Goal: Participate in discussion: Engage in conversation with other users on a specific topic

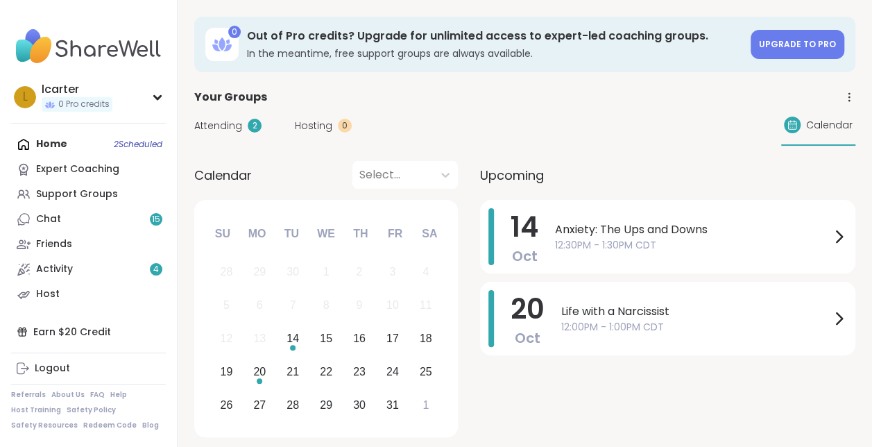
click at [50, 141] on div "Home 2 Scheduled Expert Coaching Support Groups Chat 15 Friends Activity 4 Host" at bounding box center [88, 219] width 155 height 175
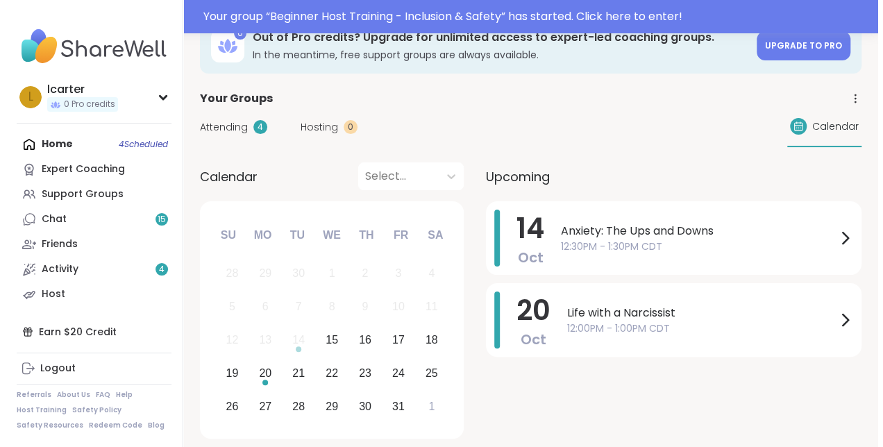
scroll to position [29, 0]
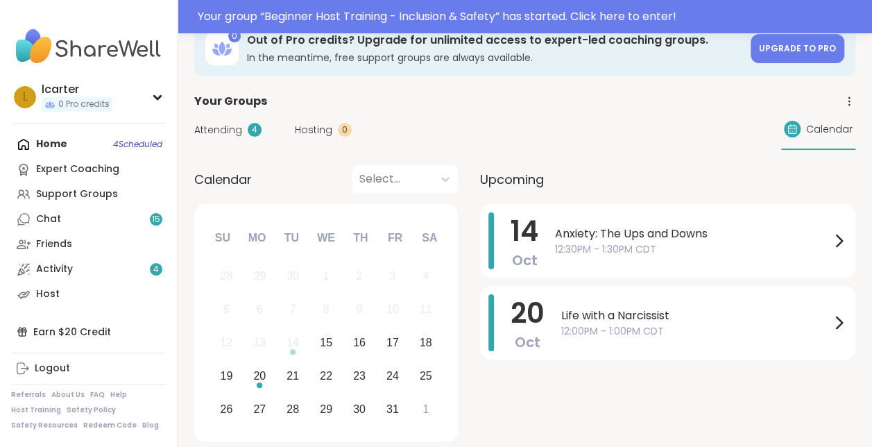
click at [54, 136] on div "Home 4 Scheduled Expert Coaching Support Groups Chat 15 Friends Activity 4 Host" at bounding box center [88, 219] width 155 height 175
click at [143, 143] on div "Home 4 Scheduled Expert Coaching Support Groups Chat 15 Friends Activity 4 Host" at bounding box center [88, 219] width 155 height 175
click at [44, 142] on div "Home 4 Scheduled Expert Coaching Support Groups Chat 15 Friends Activity 4 Host" at bounding box center [88, 219] width 155 height 175
click at [215, 130] on span "Attending" at bounding box center [218, 130] width 48 height 15
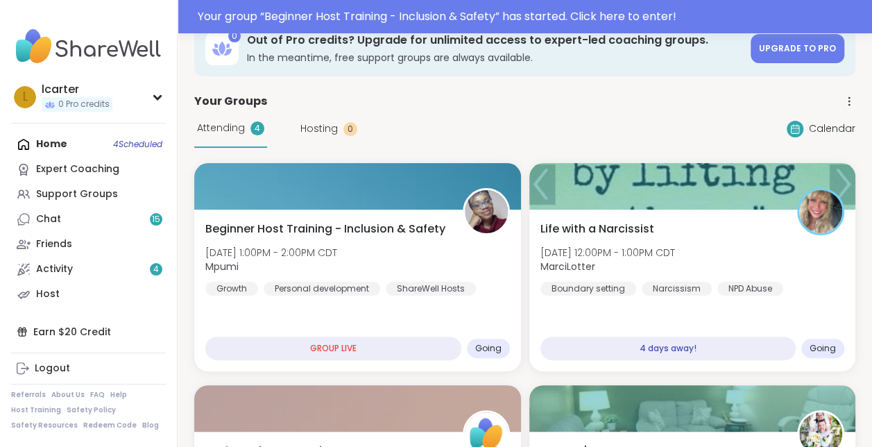
click at [495, 350] on span "Going" at bounding box center [488, 348] width 26 height 11
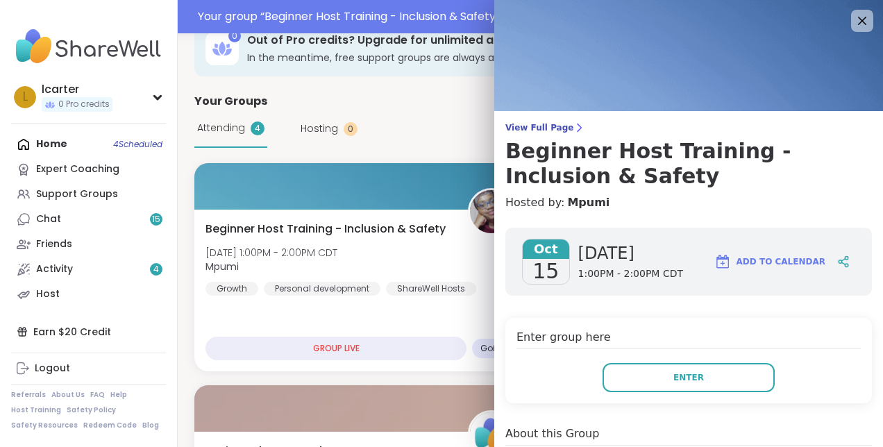
click at [695, 379] on button "Enter" at bounding box center [688, 377] width 172 height 29
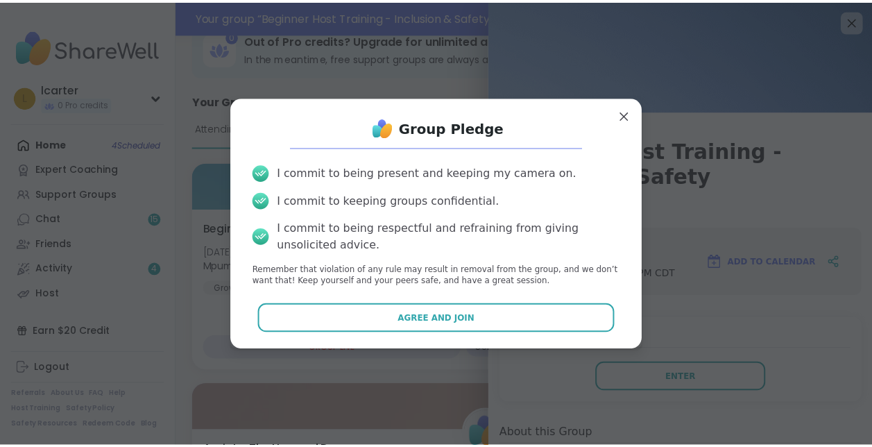
scroll to position [0, 0]
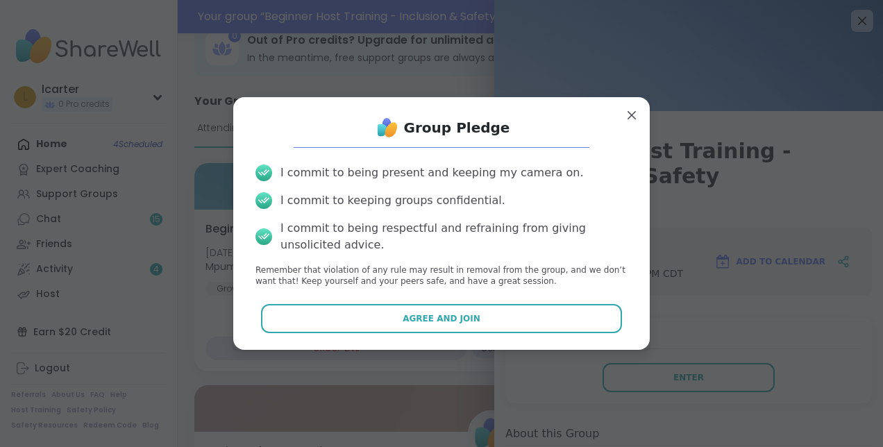
click at [452, 319] on span "Agree and Join" at bounding box center [441, 318] width 78 height 12
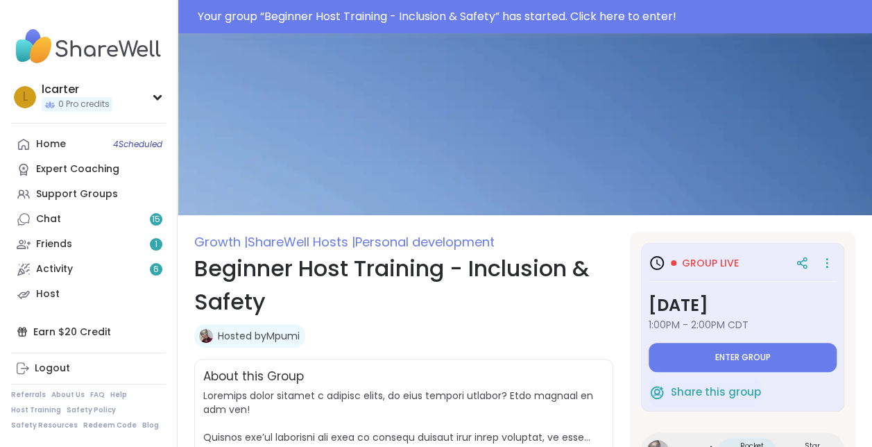
click at [745, 359] on span "Enter group" at bounding box center [743, 357] width 56 height 11
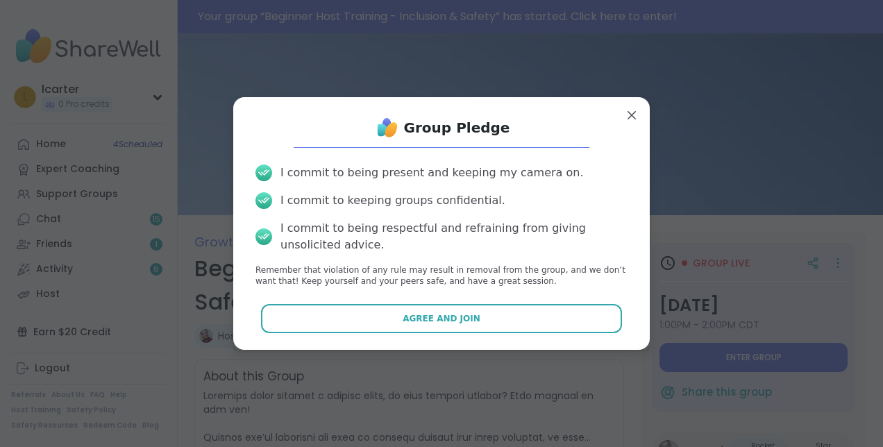
click at [439, 309] on button "Agree and Join" at bounding box center [441, 318] width 361 height 29
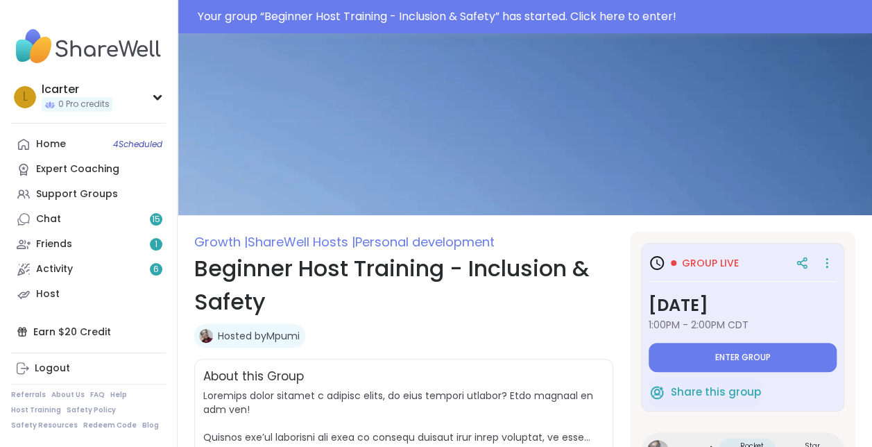
type textarea "*"
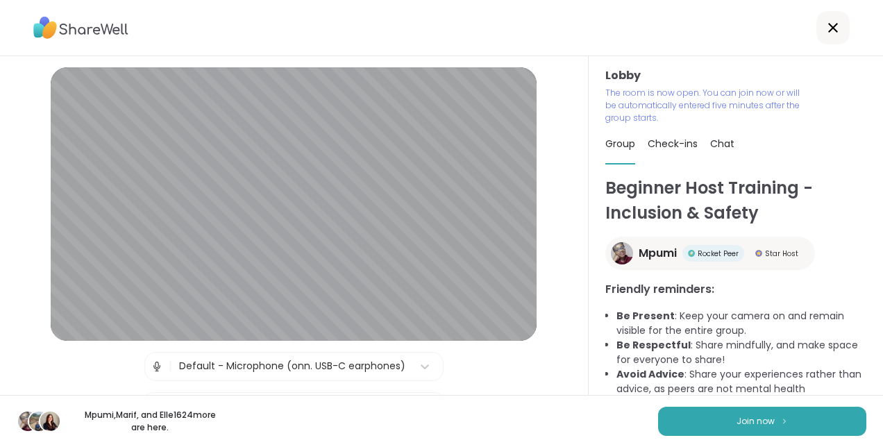
click at [747, 420] on span "Join now" at bounding box center [755, 421] width 38 height 12
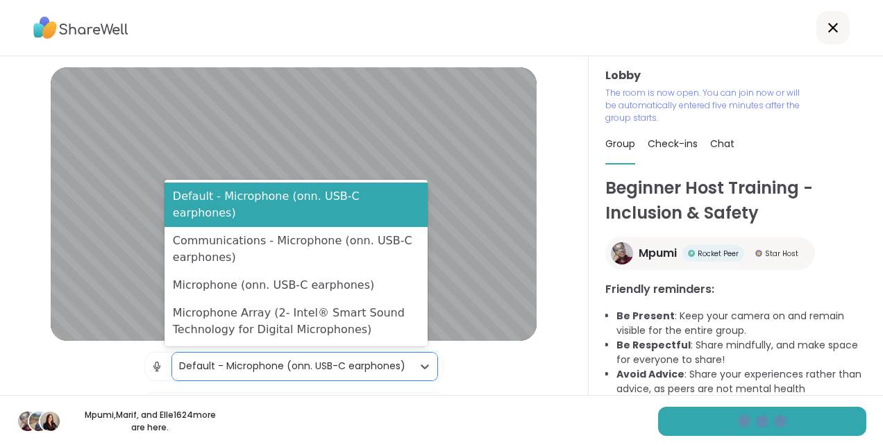
click at [418, 367] on icon at bounding box center [425, 366] width 14 height 14
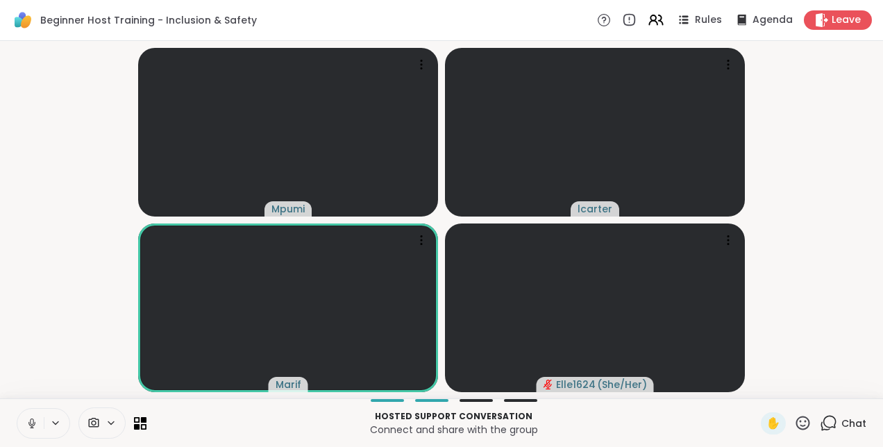
click at [26, 422] on icon at bounding box center [32, 423] width 12 height 12
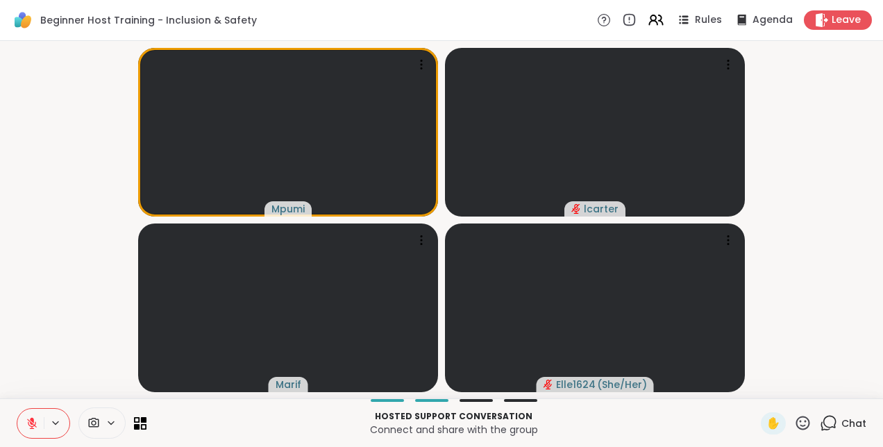
click at [36, 424] on icon at bounding box center [32, 423] width 12 height 12
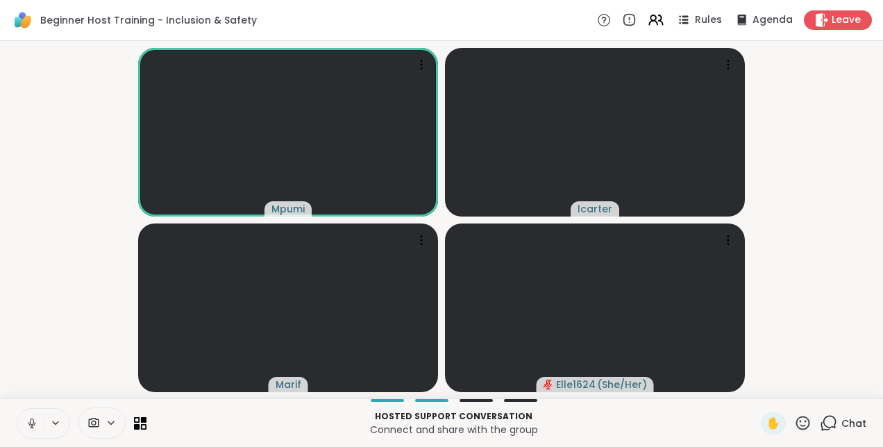
click at [35, 420] on icon at bounding box center [32, 423] width 12 height 12
click at [766, 426] on span "✋" at bounding box center [773, 423] width 14 height 17
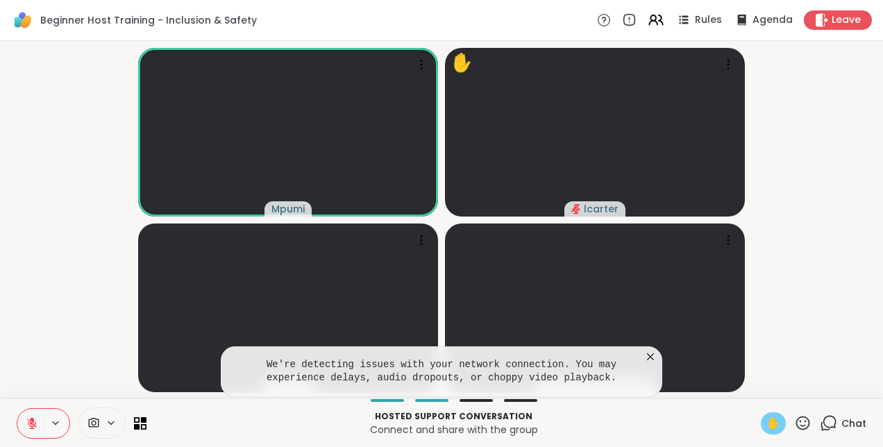
click at [31, 420] on icon at bounding box center [32, 420] width 4 height 6
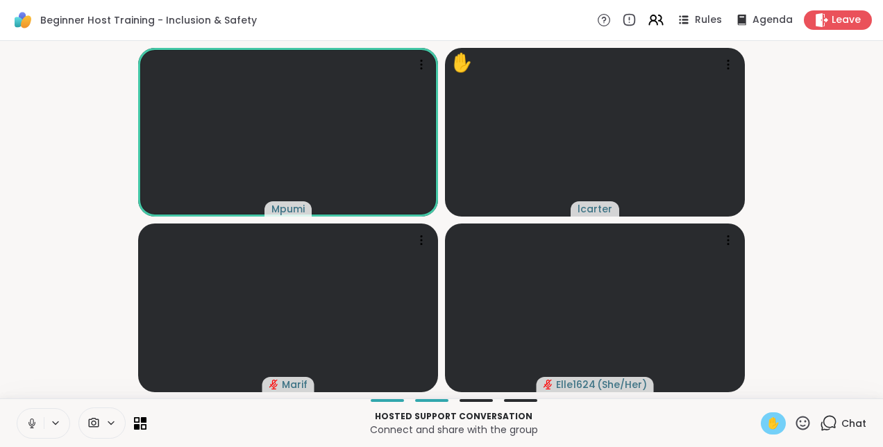
click at [760, 433] on div "✋" at bounding box center [772, 423] width 25 height 22
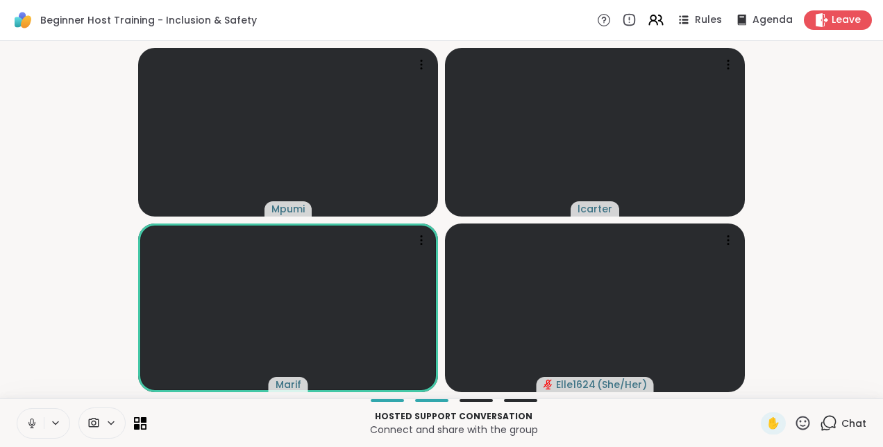
click at [796, 420] on icon at bounding box center [803, 423] width 14 height 14
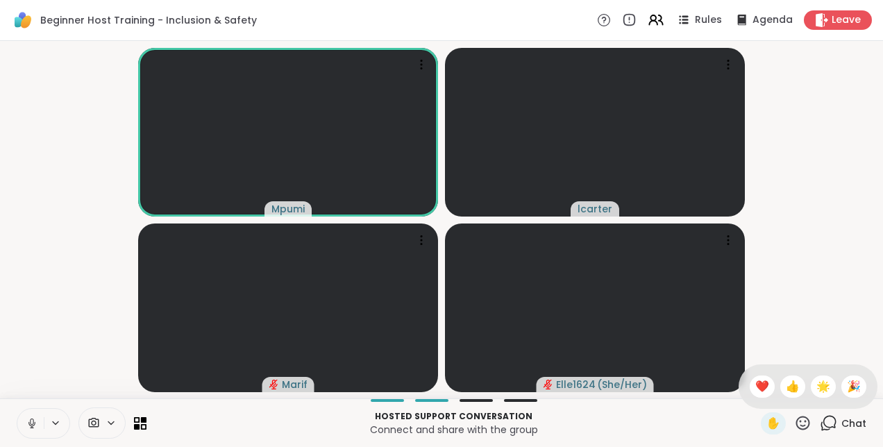
click at [816, 387] on span "🌟" at bounding box center [823, 386] width 14 height 17
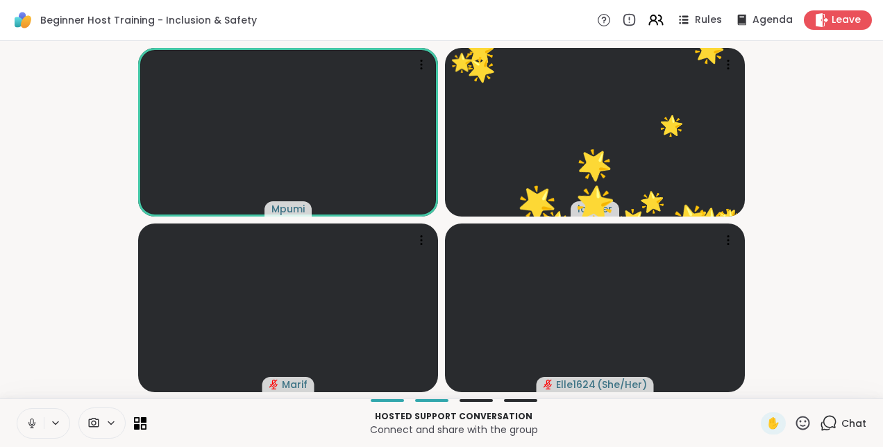
click at [794, 423] on icon at bounding box center [802, 422] width 17 height 17
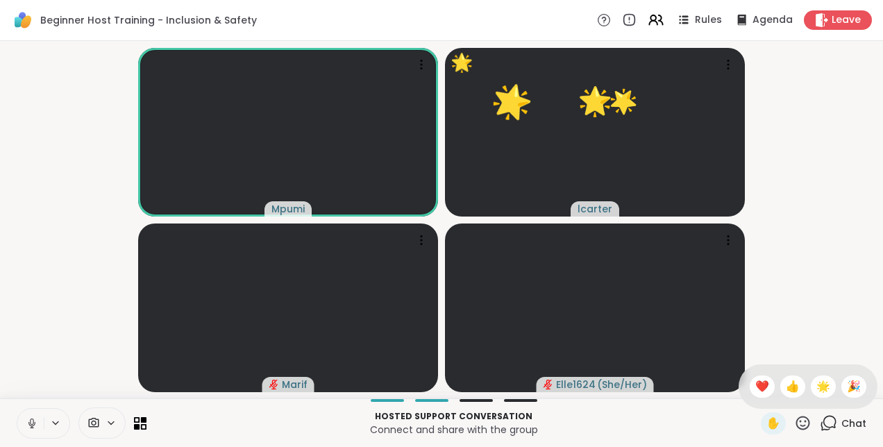
click at [816, 387] on span "🌟" at bounding box center [823, 386] width 14 height 17
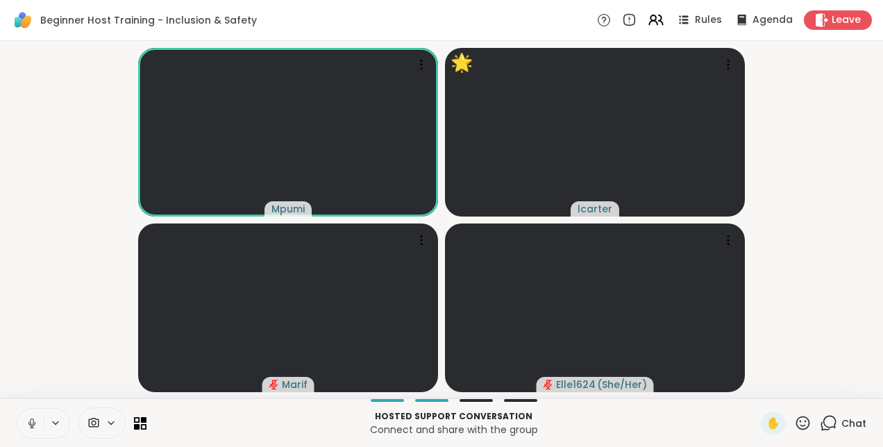
click at [794, 424] on icon at bounding box center [802, 422] width 17 height 17
click at [816, 390] on span "🌟" at bounding box center [823, 386] width 14 height 17
click at [794, 422] on icon at bounding box center [802, 422] width 17 height 17
click at [817, 387] on span "🌟" at bounding box center [823, 386] width 14 height 17
click at [794, 427] on icon at bounding box center [802, 422] width 17 height 17
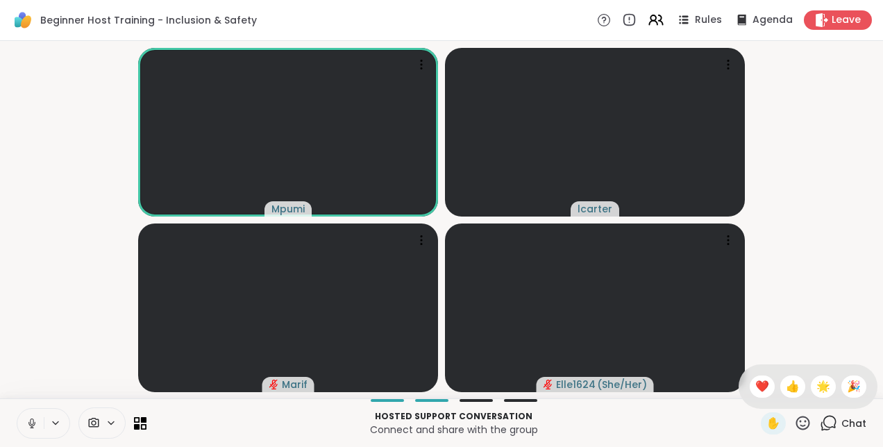
click at [816, 389] on span "🌟" at bounding box center [823, 386] width 14 height 17
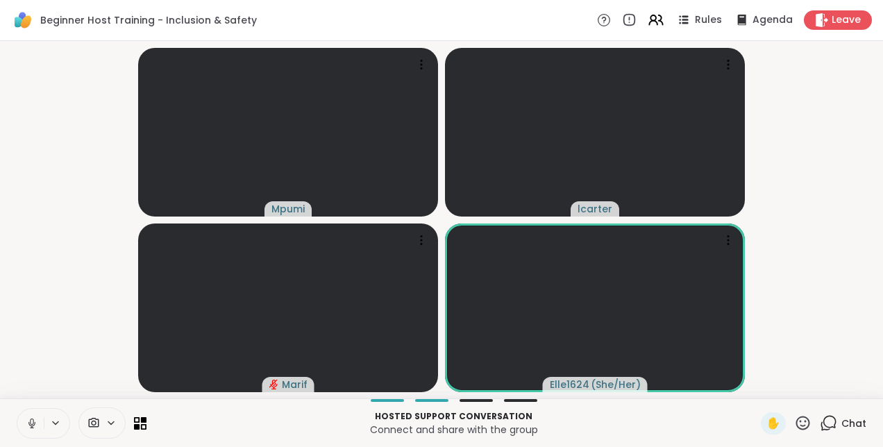
click at [21, 419] on button at bounding box center [30, 423] width 26 height 29
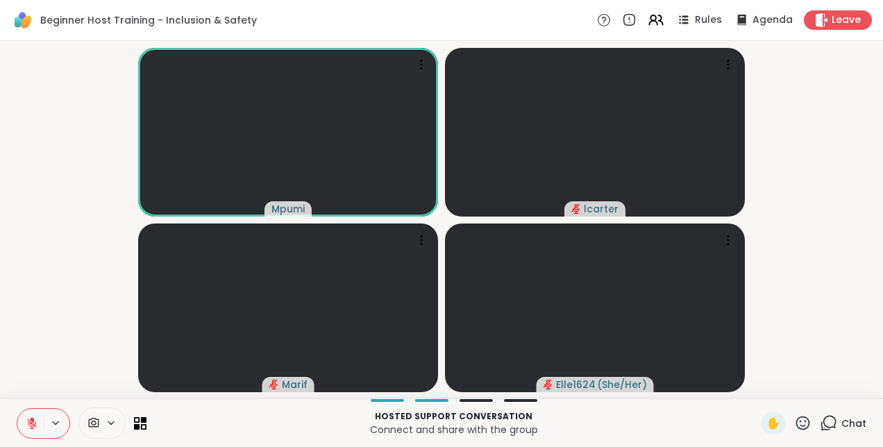
click at [17, 244] on video-player-container "Mpumi lcarter Marif Elle1624 ( She/Her )" at bounding box center [441, 219] width 866 height 346
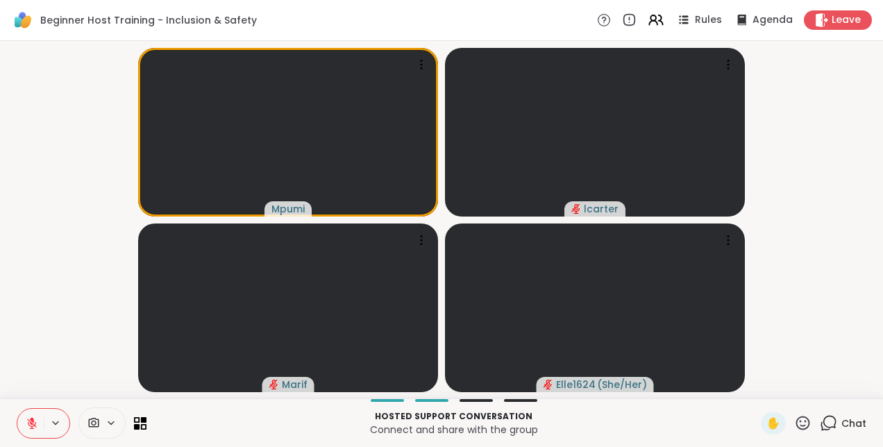
click at [796, 422] on icon at bounding box center [803, 423] width 14 height 14
click at [755, 381] on span "❤️" at bounding box center [762, 386] width 14 height 17
click at [795, 425] on icon at bounding box center [802, 422] width 17 height 17
click at [755, 385] on span "❤️" at bounding box center [762, 386] width 14 height 17
click at [794, 423] on icon at bounding box center [802, 422] width 17 height 17
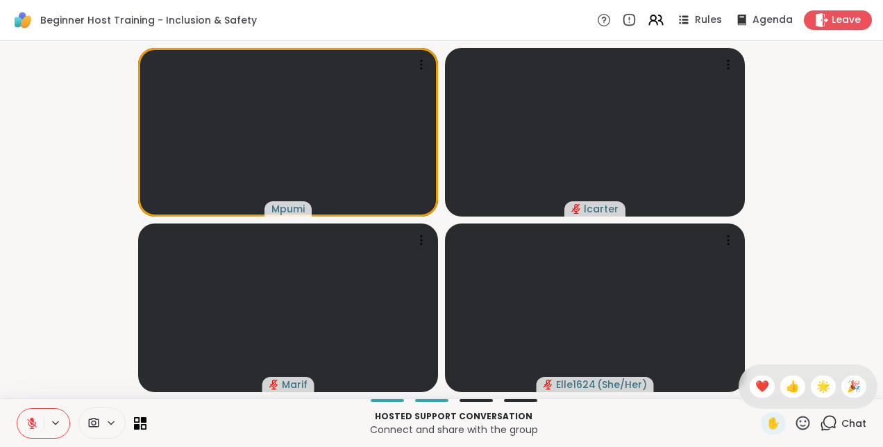
click at [755, 381] on span "❤️" at bounding box center [762, 386] width 14 height 17
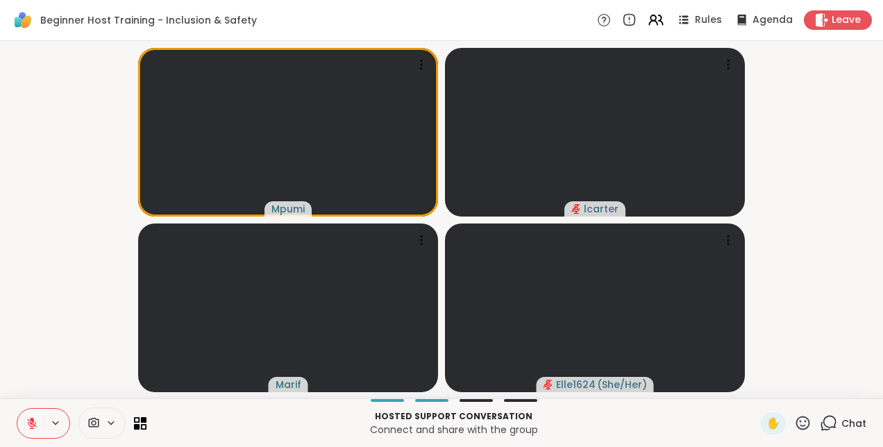
click at [36, 420] on icon at bounding box center [32, 423] width 12 height 12
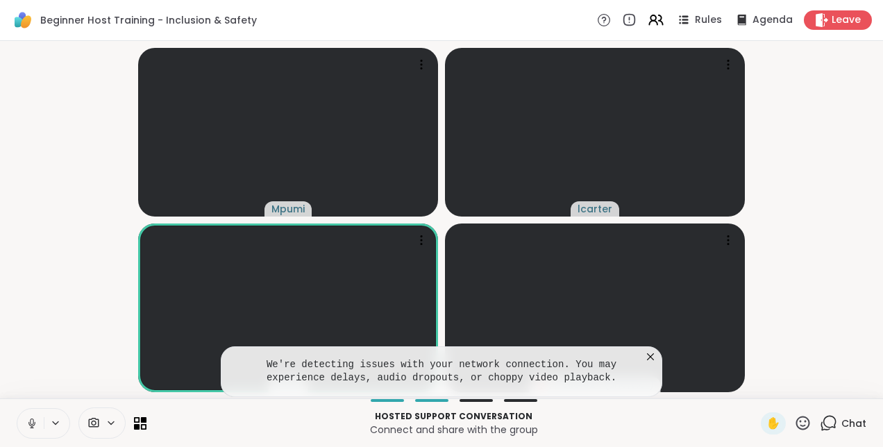
click at [652, 357] on icon at bounding box center [650, 357] width 14 height 14
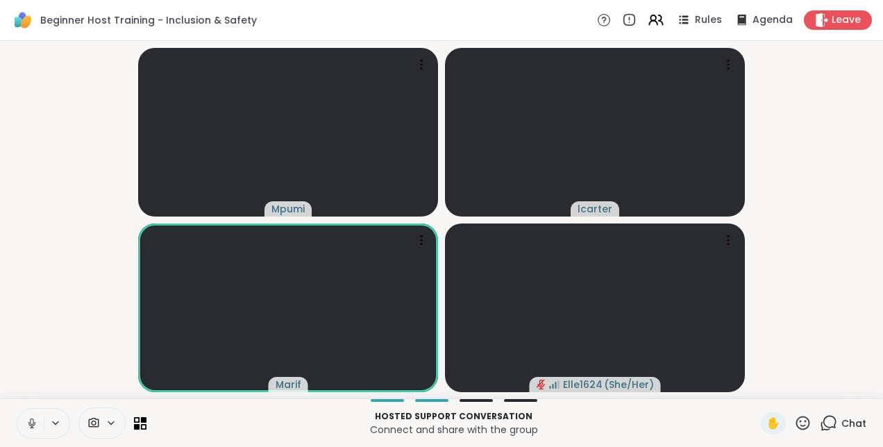
click at [24, 417] on button at bounding box center [30, 423] width 26 height 29
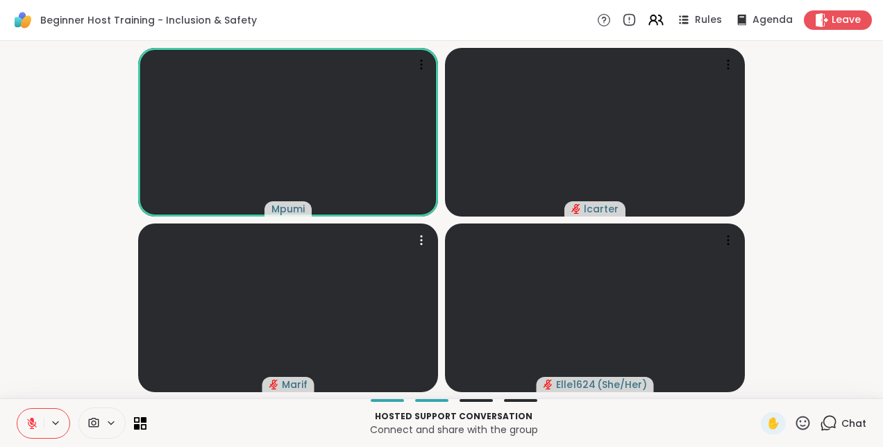
drag, startPoint x: 203, startPoint y: 378, endPoint x: 198, endPoint y: 401, distance: 23.4
drag, startPoint x: 198, startPoint y: 401, endPoint x: 824, endPoint y: 219, distance: 652.5
click at [824, 219] on video-player-container "Mpumi lcarter Marif Elle1624 ( She/Her )" at bounding box center [441, 219] width 866 height 346
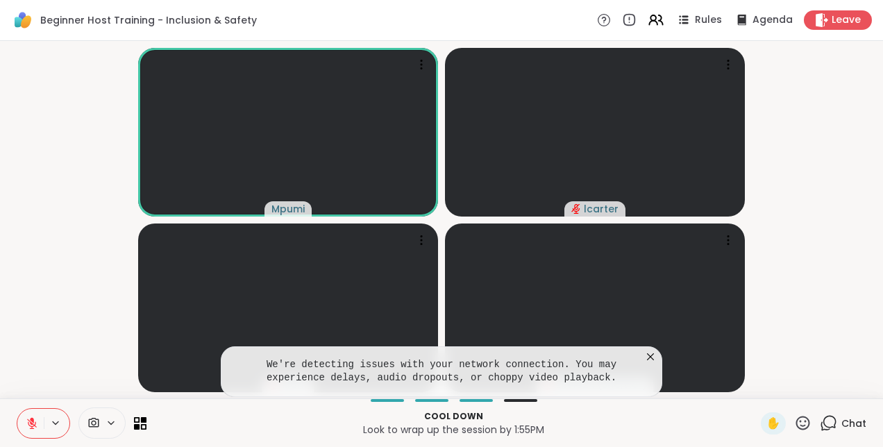
click at [649, 359] on icon at bounding box center [650, 356] width 7 height 7
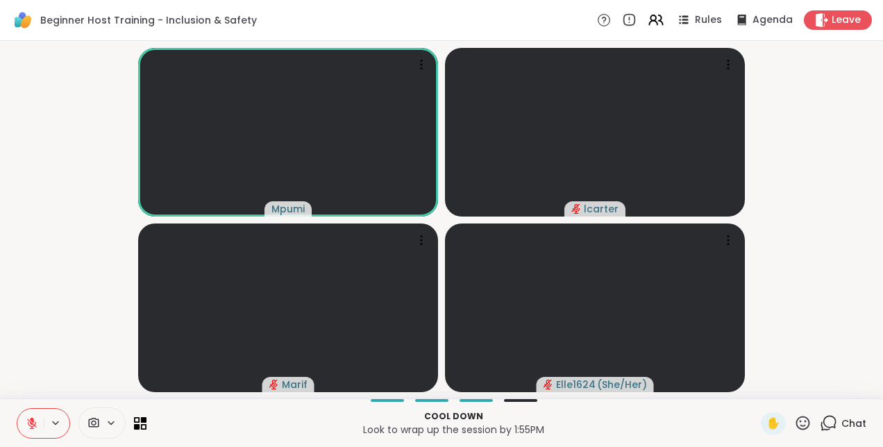
click at [622, 17] on icon at bounding box center [629, 19] width 15 height 15
click at [602, 22] on icon at bounding box center [604, 20] width 5 height 7
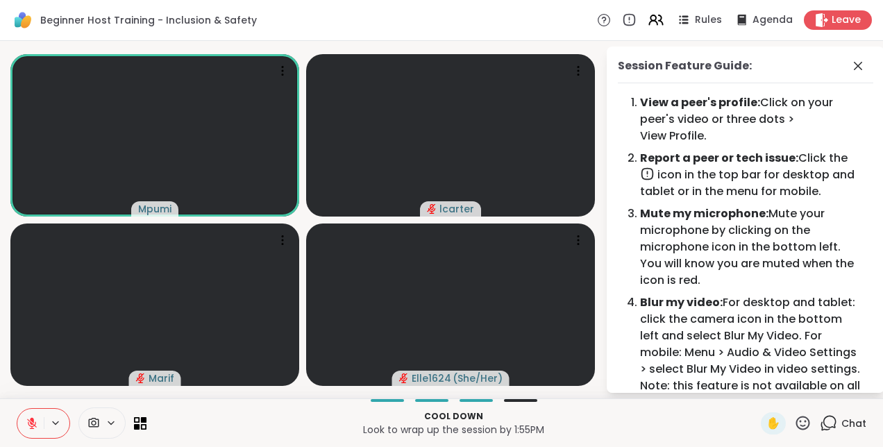
click at [853, 64] on icon at bounding box center [857, 66] width 8 height 8
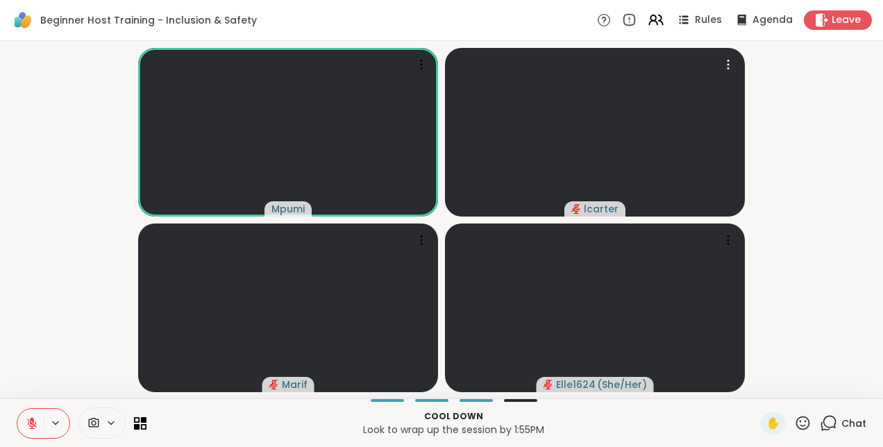
click at [718, 62] on div at bounding box center [727, 64] width 19 height 19
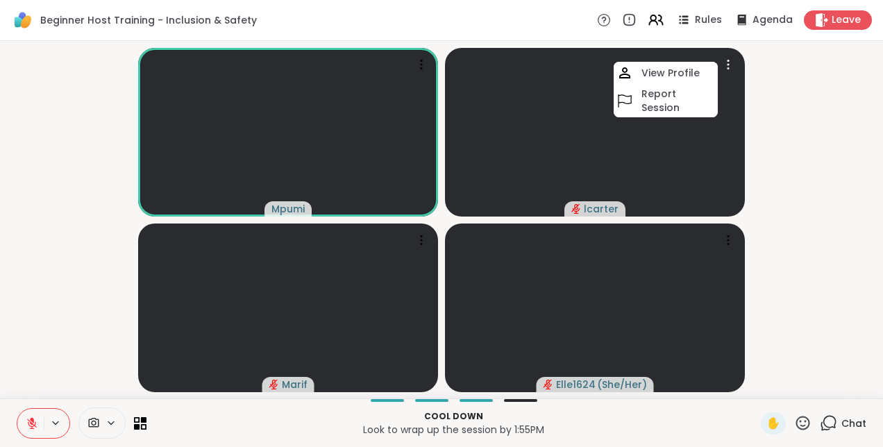
click at [662, 136] on video at bounding box center [595, 132] width 300 height 169
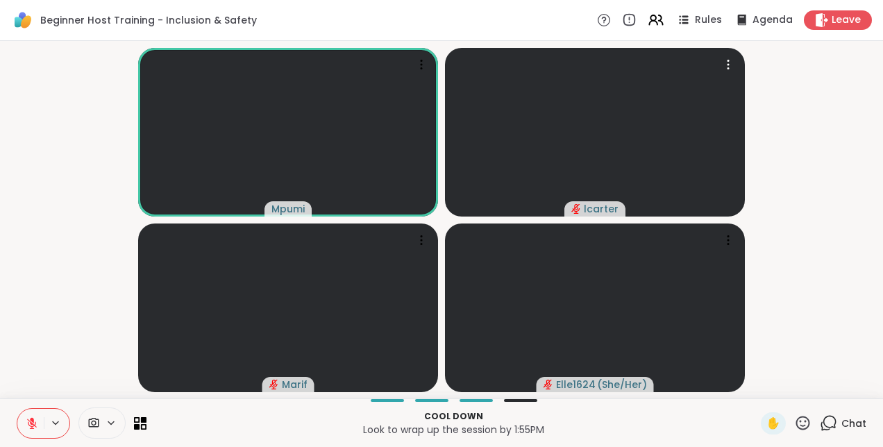
click at [731, 60] on icon at bounding box center [728, 65] width 14 height 14
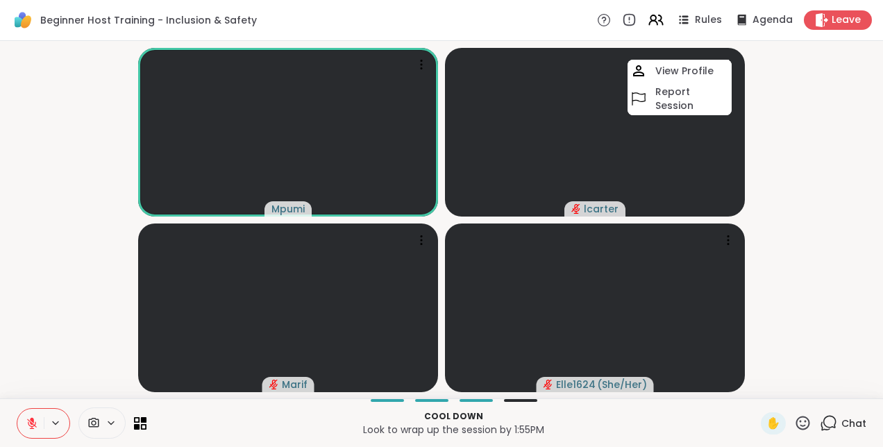
click at [684, 142] on video at bounding box center [595, 132] width 300 height 169
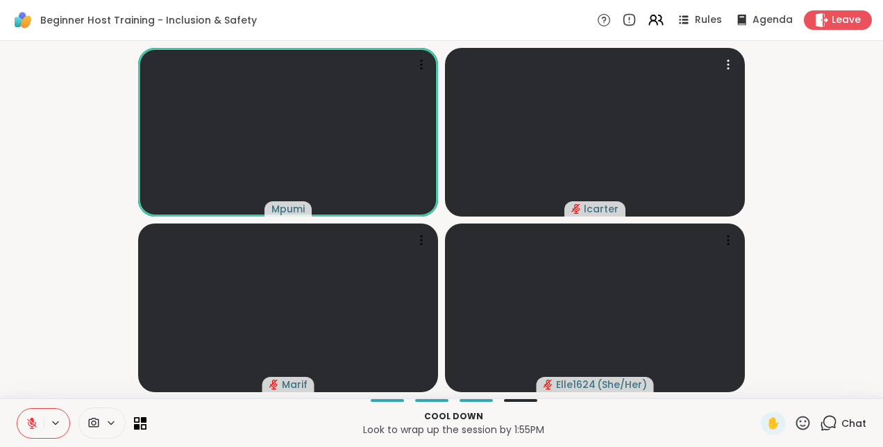
click at [677, 119] on video at bounding box center [595, 132] width 300 height 169
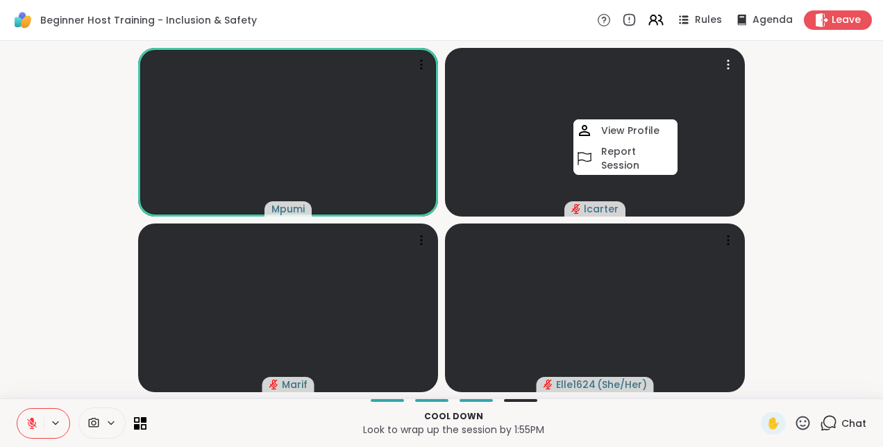
click at [704, 190] on video at bounding box center [595, 132] width 300 height 169
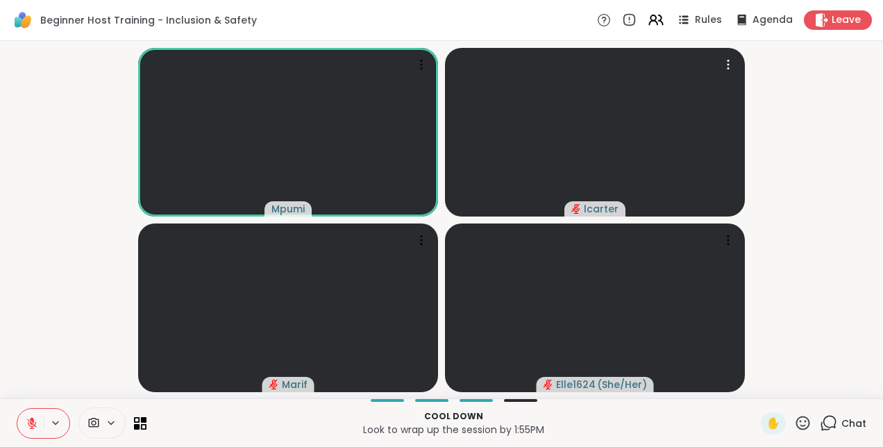
click at [659, 97] on video at bounding box center [595, 132] width 300 height 169
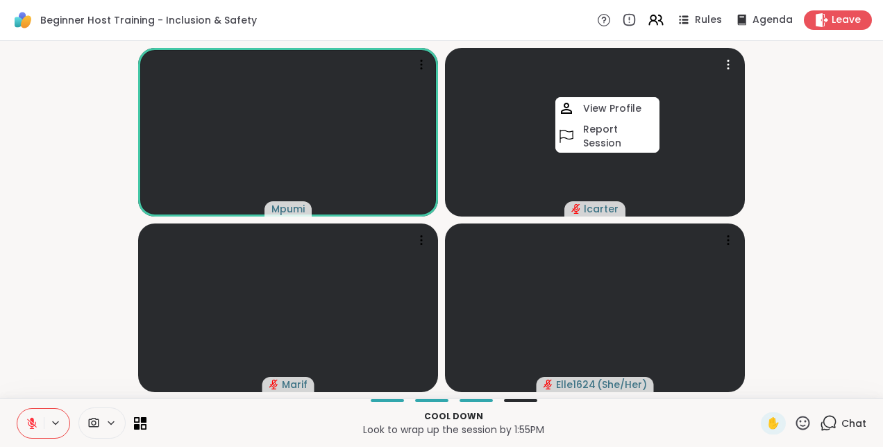
click at [640, 107] on div "View Profile" at bounding box center [607, 108] width 104 height 22
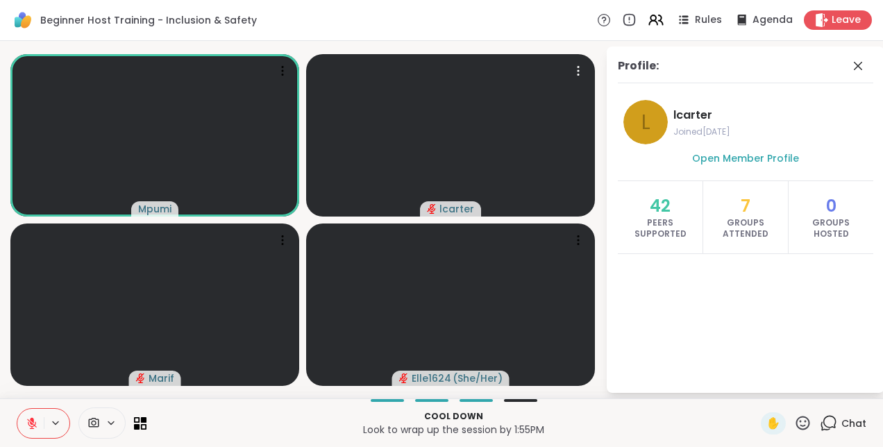
click at [581, 75] on icon at bounding box center [578, 71] width 14 height 14
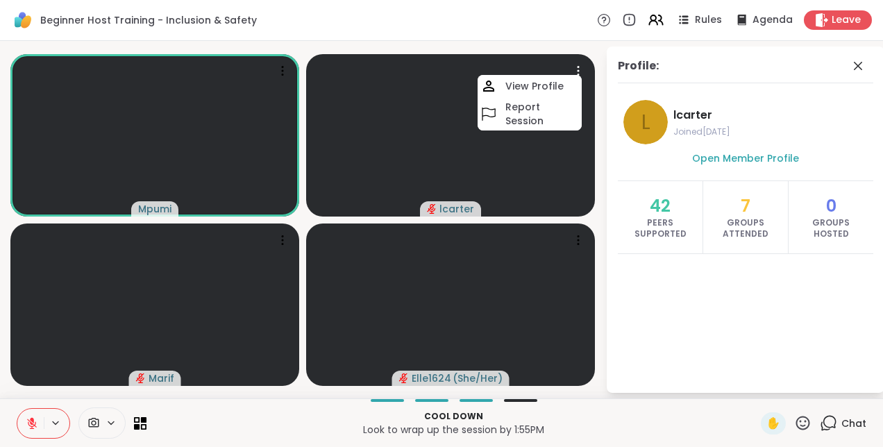
click at [579, 172] on video at bounding box center [450, 135] width 289 height 162
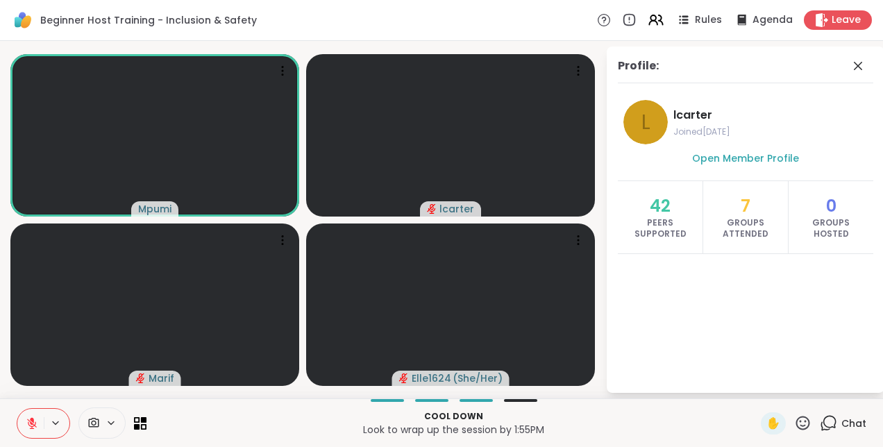
click at [865, 69] on icon at bounding box center [857, 66] width 17 height 17
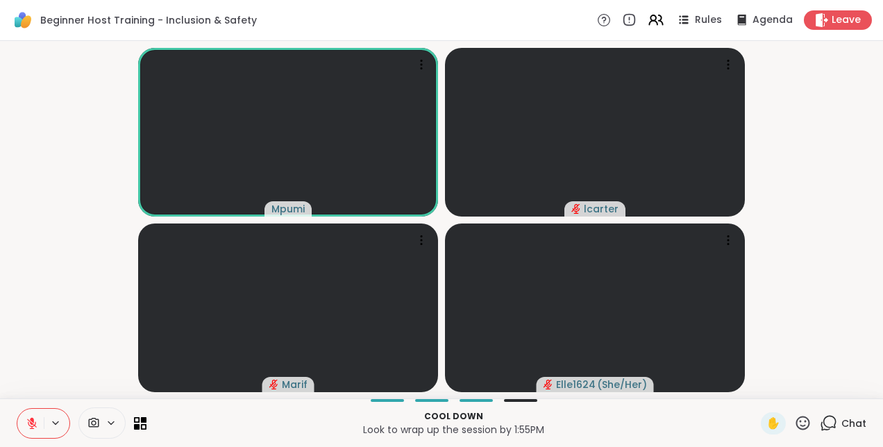
click at [31, 420] on icon at bounding box center [32, 423] width 12 height 12
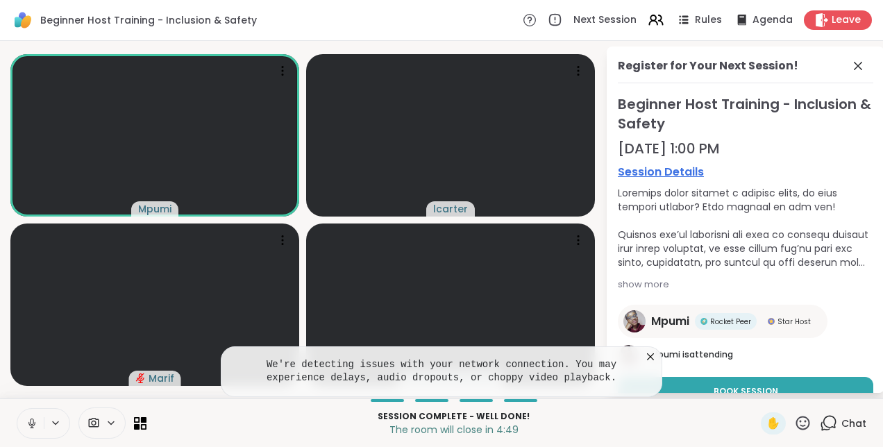
click at [22, 420] on button at bounding box center [30, 423] width 26 height 29
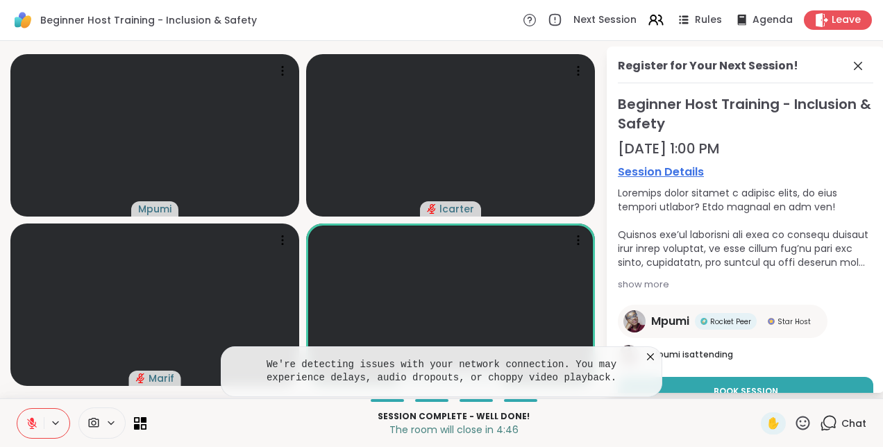
click at [649, 358] on icon at bounding box center [650, 356] width 7 height 7
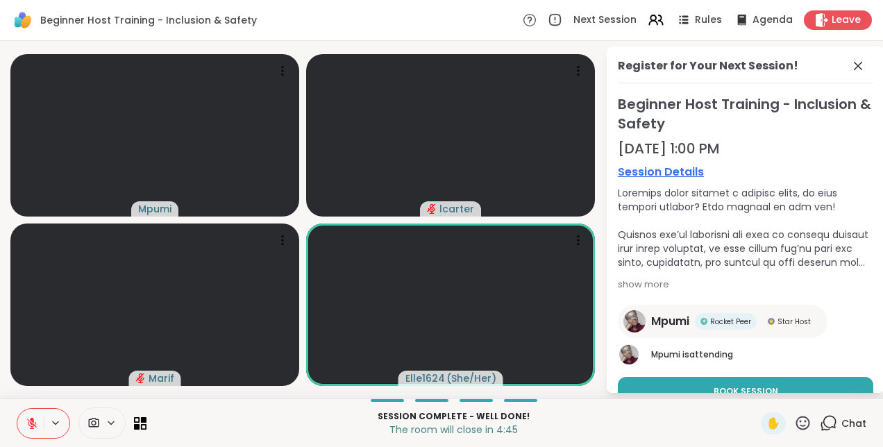
click at [764, 385] on span "Book Session" at bounding box center [745, 391] width 65 height 12
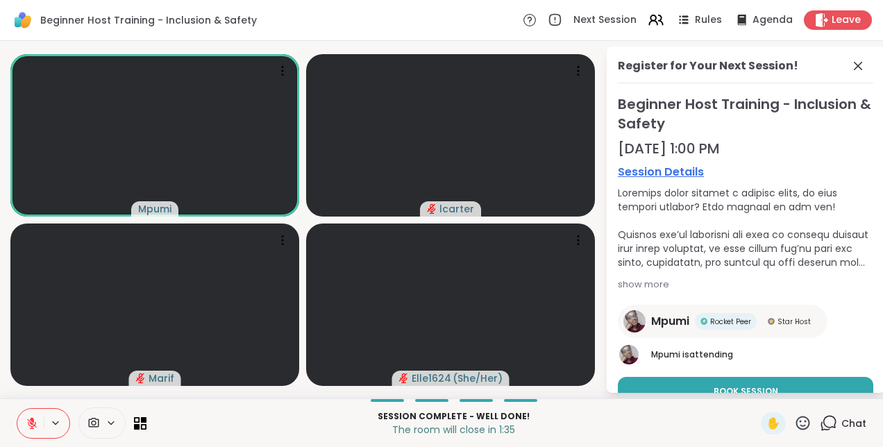
click at [853, 65] on icon at bounding box center [857, 66] width 8 height 8
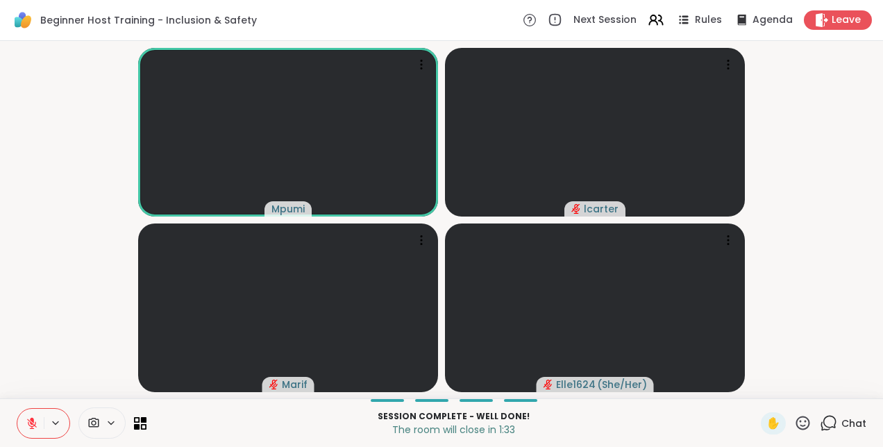
click at [823, 429] on icon at bounding box center [827, 422] width 17 height 17
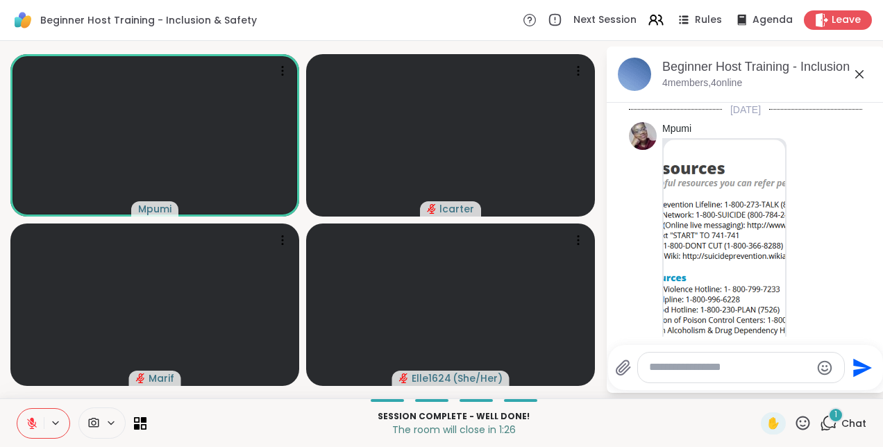
scroll to position [126, 0]
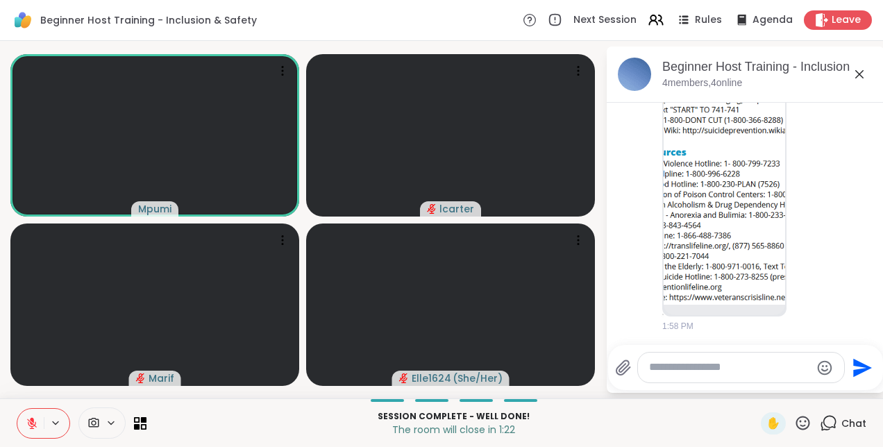
click at [684, 190] on img at bounding box center [723, 159] width 121 height 291
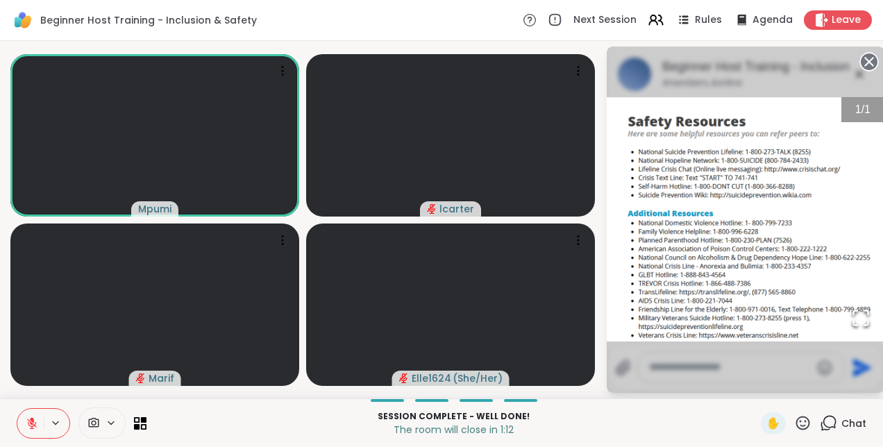
click at [31, 429] on icon at bounding box center [32, 423] width 12 height 12
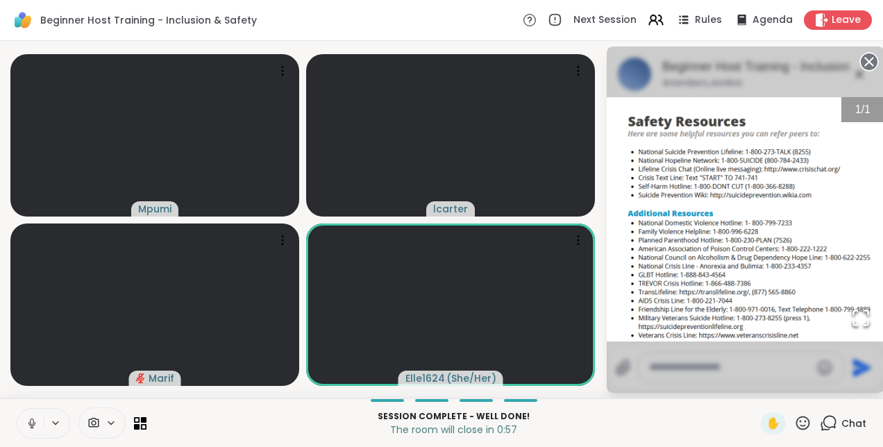
drag, startPoint x: 790, startPoint y: 161, endPoint x: 746, endPoint y: 100, distance: 75.1
click at [746, 100] on img "Go to Slide 1" at bounding box center [745, 219] width 278 height 244
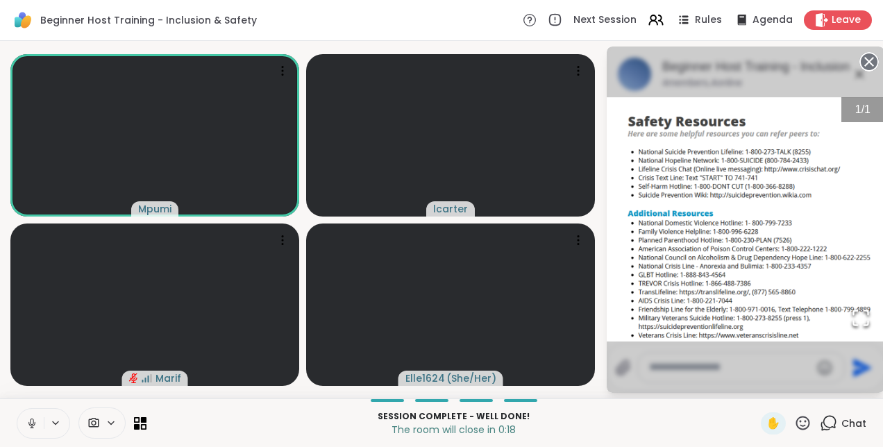
click at [804, 321] on img "Go to Slide 1" at bounding box center [745, 219] width 278 height 244
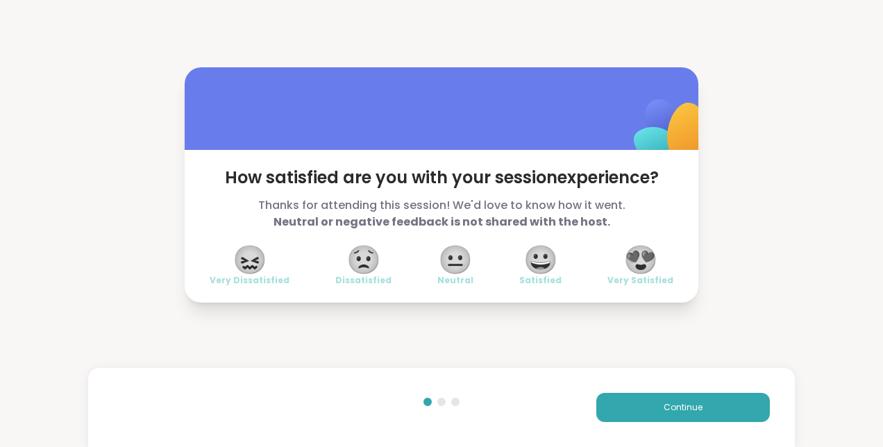
click at [647, 259] on span "😍" at bounding box center [640, 259] width 35 height 25
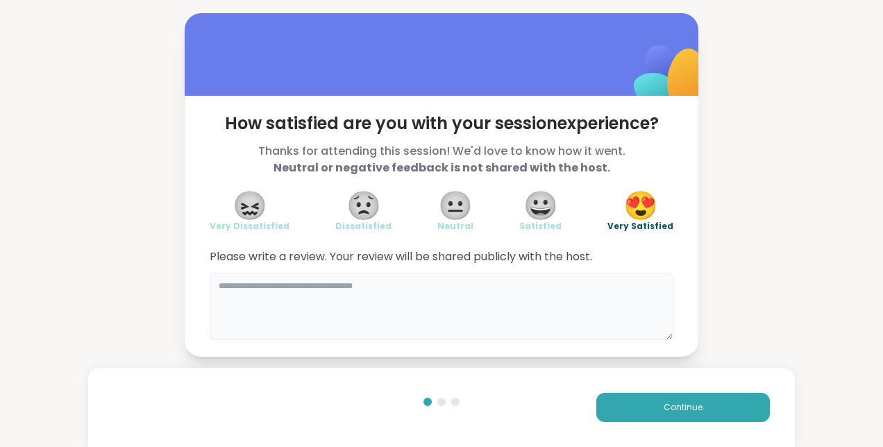
click at [454, 299] on textarea at bounding box center [441, 306] width 463 height 67
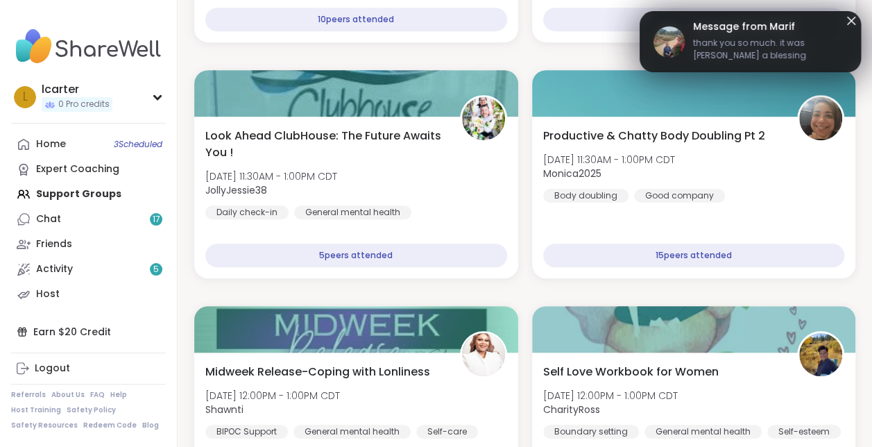
click at [87, 220] on link "Chat 17" at bounding box center [88, 219] width 155 height 25
click at [87, 220] on link "Chat 15" at bounding box center [88, 219] width 155 height 25
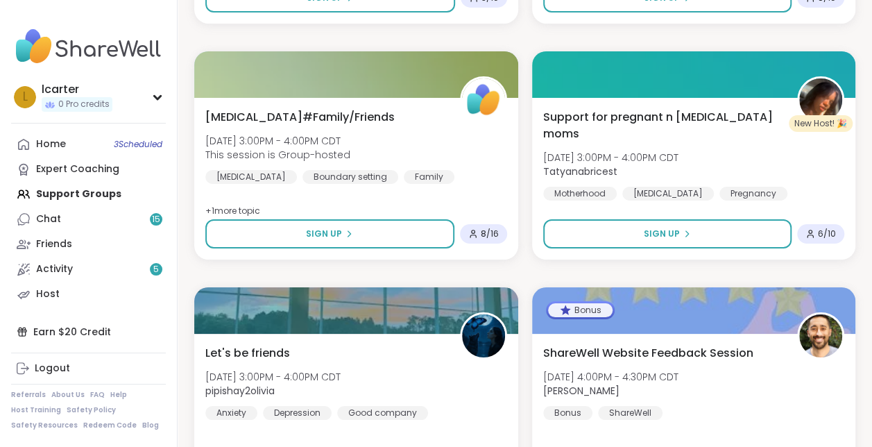
scroll to position [2525, 0]
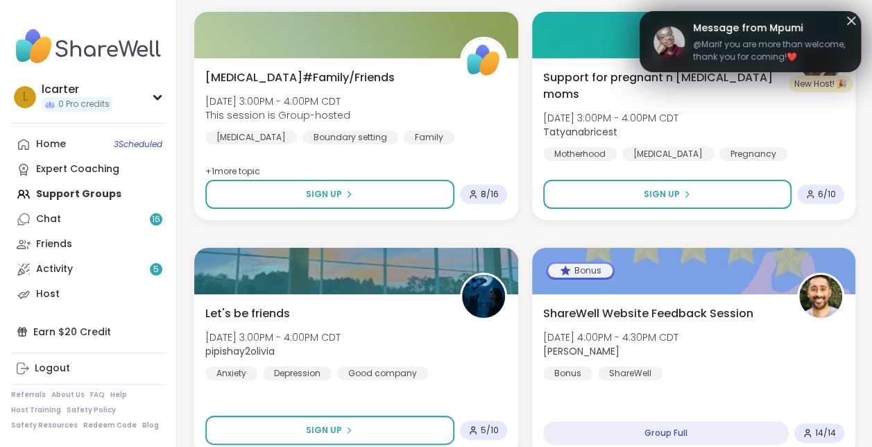
click at [789, 50] on span "@Marif you are more than welcome, thank you for coming!❤️" at bounding box center [770, 50] width 154 height 25
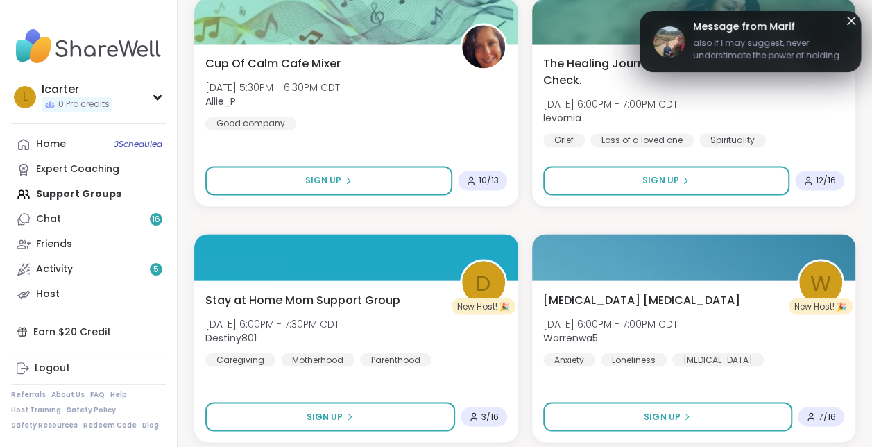
scroll to position [3719, 0]
